Goal: Transaction & Acquisition: Purchase product/service

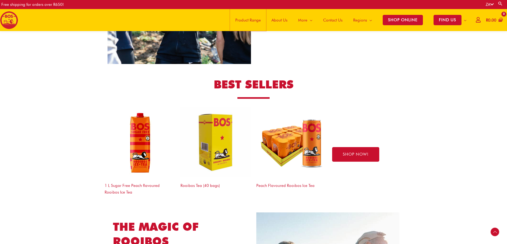
scroll to position [796, 0]
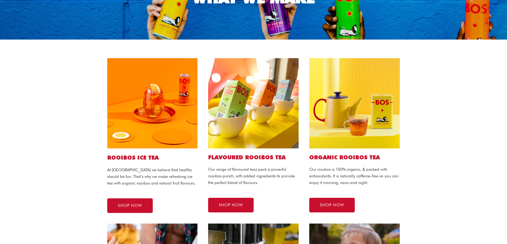
scroll to position [80, 0]
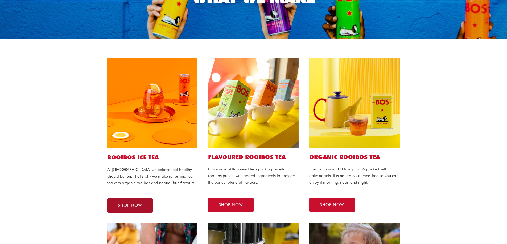
click at [146, 202] on link "SHOP NOW" at bounding box center [129, 205] width 45 height 15
click at [126, 200] on link "SHOP NOW" at bounding box center [129, 205] width 45 height 15
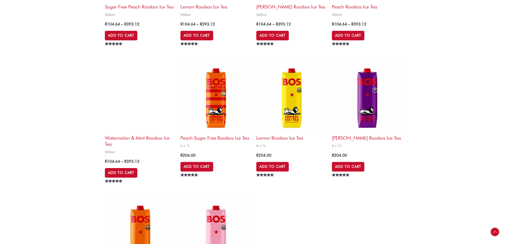
scroll to position [1010, 0]
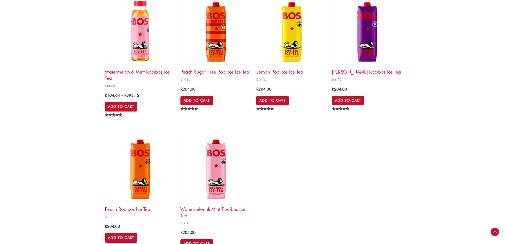
click at [286, 20] on img at bounding box center [291, 31] width 70 height 70
click at [292, 34] on img at bounding box center [291, 31] width 70 height 70
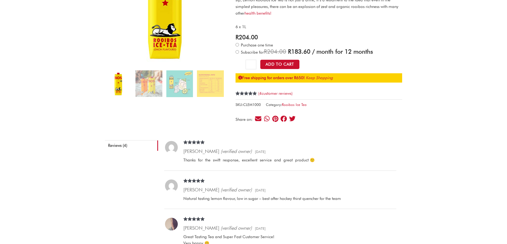
scroll to position [27, 0]
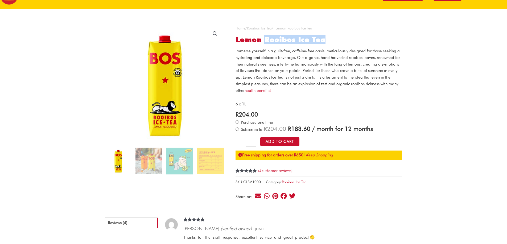
drag, startPoint x: 329, startPoint y: 41, endPoint x: 266, endPoint y: 40, distance: 62.5
click at [266, 40] on h1 "Lemon Rooibos Ice Tea" at bounding box center [318, 39] width 166 height 9
drag, startPoint x: 289, startPoint y: 43, endPoint x: 286, endPoint y: 42, distance: 3.3
click at [288, 43] on h1 "Lemon Rooibos Ice Tea" at bounding box center [318, 39] width 166 height 9
click at [285, 41] on h1 "Lemon Rooibos Ice Tea" at bounding box center [318, 39] width 166 height 9
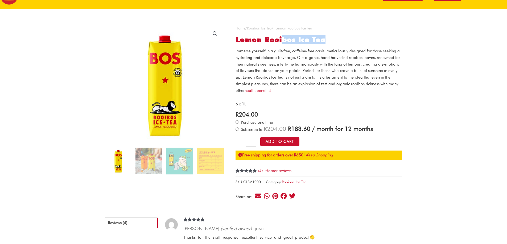
drag, startPoint x: 283, startPoint y: 40, endPoint x: 358, endPoint y: 39, distance: 75.8
click at [358, 39] on h1 "Lemon Rooibos Ice Tea" at bounding box center [318, 39] width 166 height 9
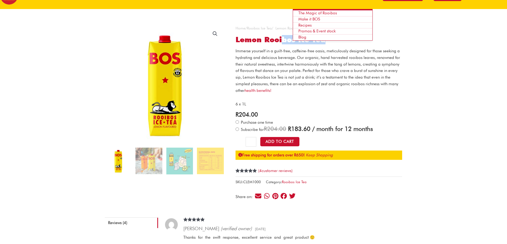
copy h1 "bos Ice Tea"
